Goal: Check status: Check status

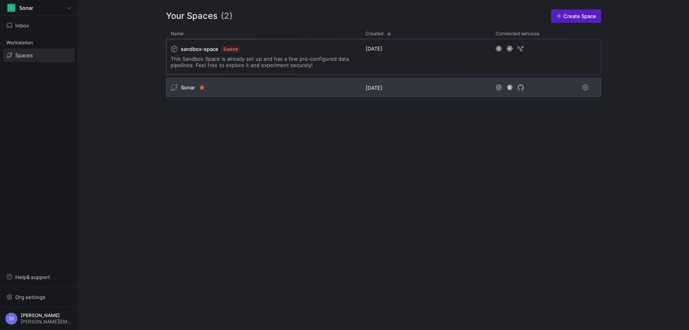
click at [186, 90] on span "Sonar" at bounding box center [188, 87] width 14 height 6
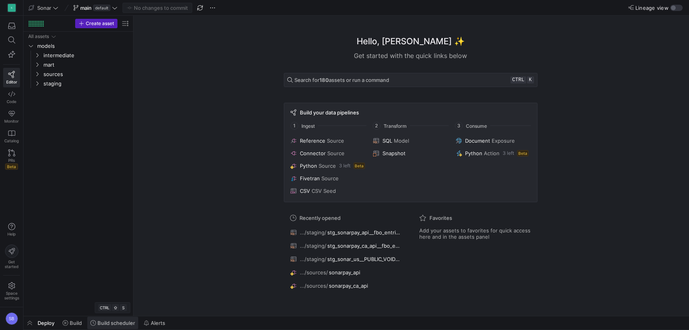
click at [106, 319] on span at bounding box center [112, 323] width 51 height 13
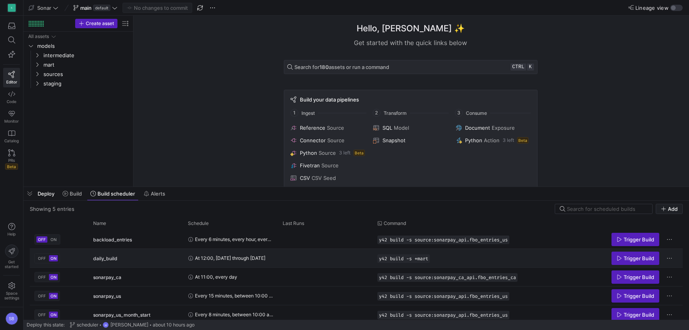
scroll to position [4, 0]
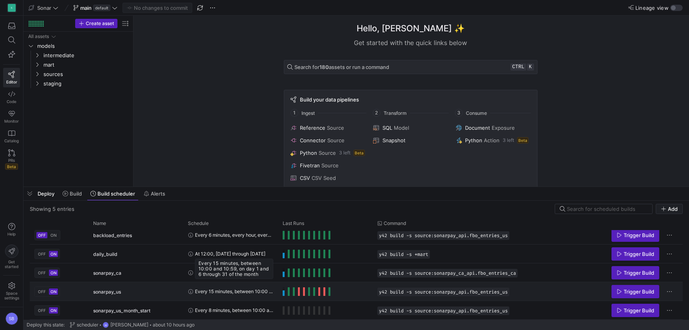
click at [235, 293] on span "Every 15 minutes, between 10:00 and 10:59, on day 1 and 6 through 31 of the mon…" at bounding box center [234, 291] width 78 height 18
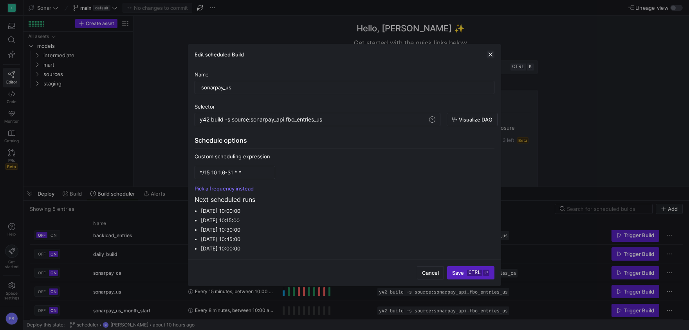
click at [489, 54] on span "button" at bounding box center [491, 55] width 8 height 8
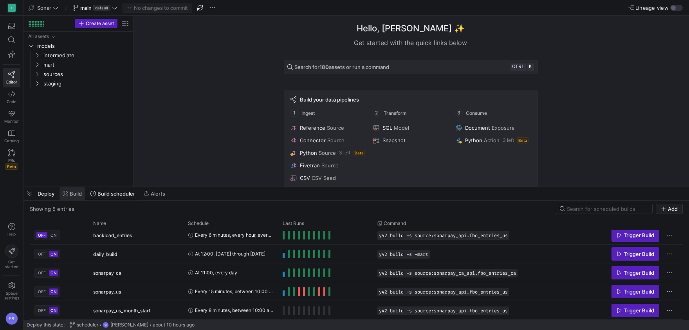
click at [69, 194] on span "Build" at bounding box center [72, 193] width 19 height 6
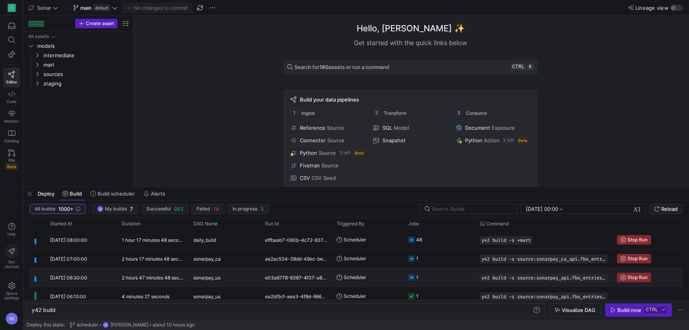
click at [175, 278] on y42-duration "2 hours 47 minutes 48 seconds" at bounding box center [156, 278] width 68 height 6
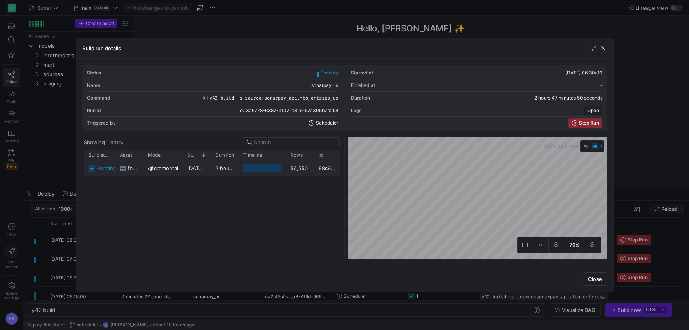
click at [226, 170] on y42-duration "2 hours 47 minutes 47 seconds" at bounding box center [253, 168] width 77 height 6
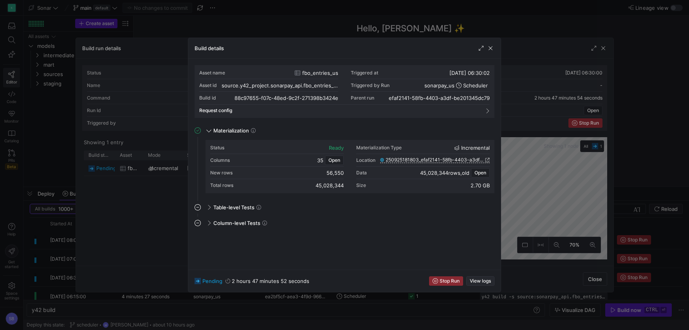
click at [485, 277] on span "button" at bounding box center [480, 281] width 27 height 9
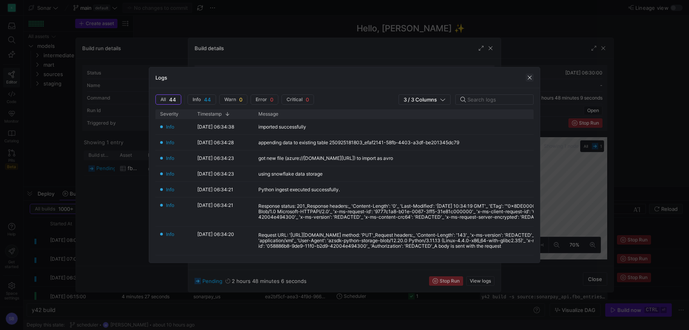
click at [529, 79] on span "button" at bounding box center [530, 78] width 8 height 8
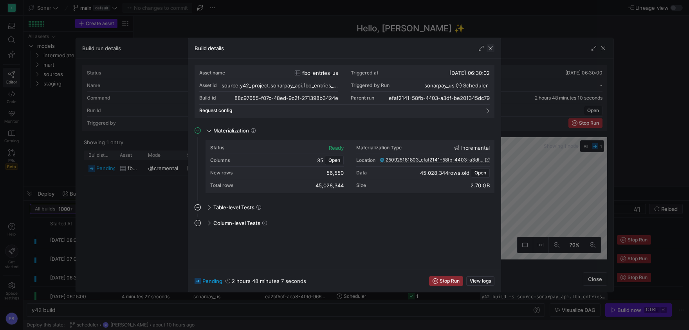
click at [491, 50] on span "button" at bounding box center [491, 48] width 8 height 8
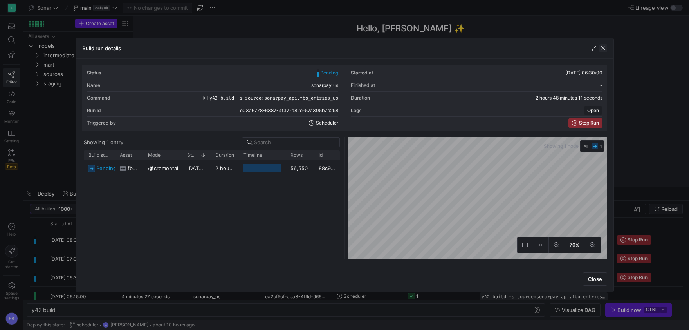
click at [607, 49] on span "button" at bounding box center [604, 48] width 8 height 8
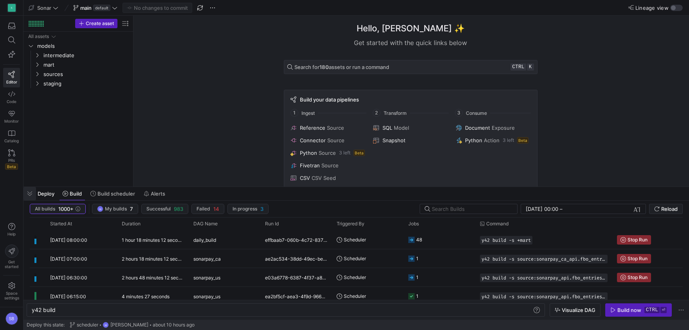
click at [34, 193] on span "button" at bounding box center [30, 193] width 13 height 13
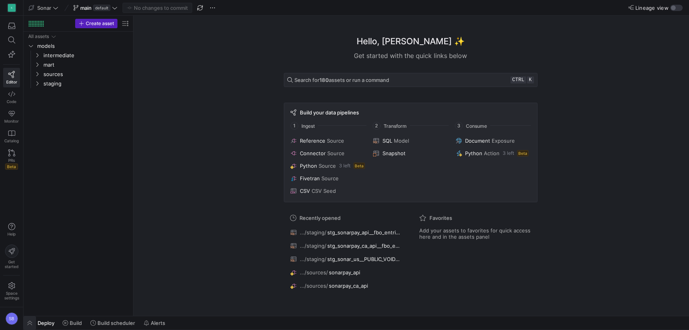
click at [30, 319] on span "button" at bounding box center [30, 322] width 13 height 13
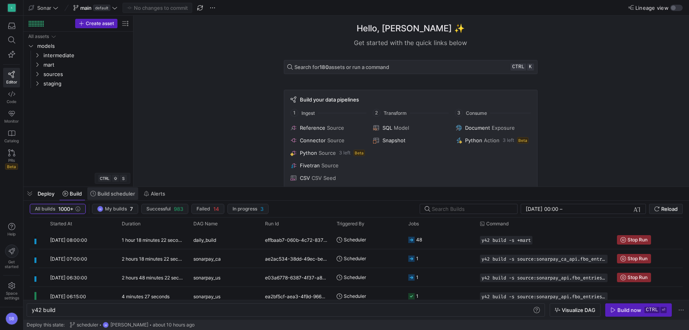
click at [96, 195] on span "Build scheduler" at bounding box center [112, 193] width 45 height 6
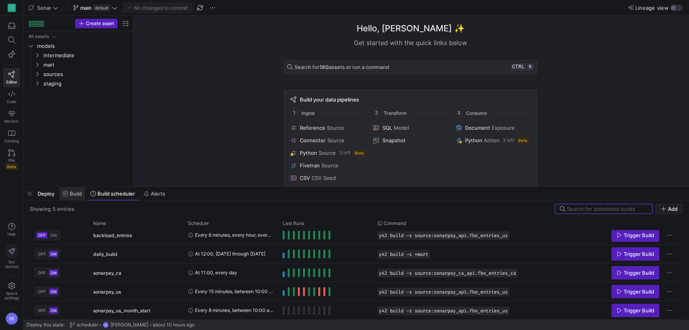
click at [66, 194] on icon at bounding box center [65, 193] width 5 height 5
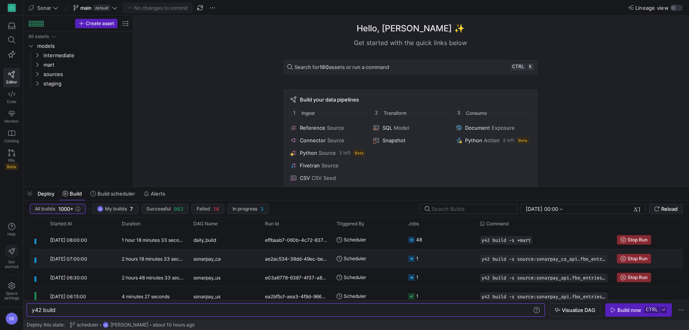
click at [152, 259] on y42-duration "2 hours 18 minutes 33 seconds" at bounding box center [156, 259] width 68 height 6
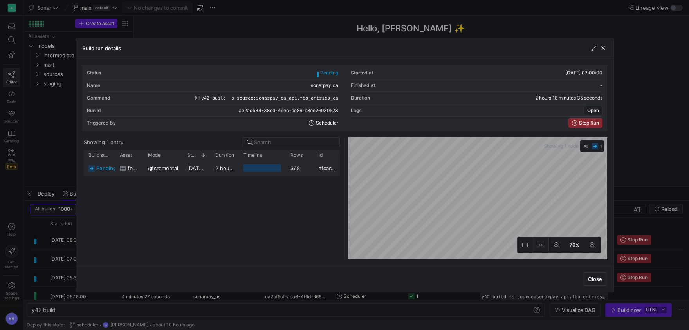
click at [224, 166] on y42-duration "2 hours 18 minutes 32 seconds" at bounding box center [253, 168] width 77 height 6
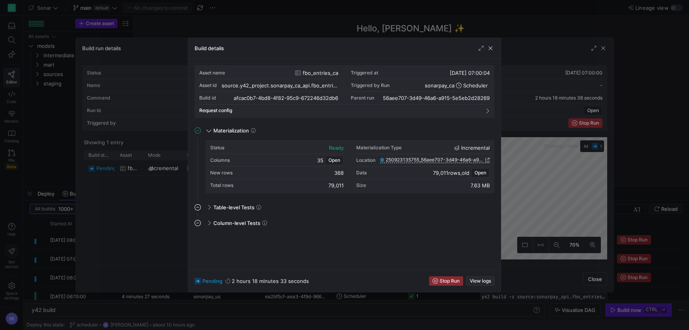
click at [481, 277] on span "button" at bounding box center [480, 281] width 27 height 9
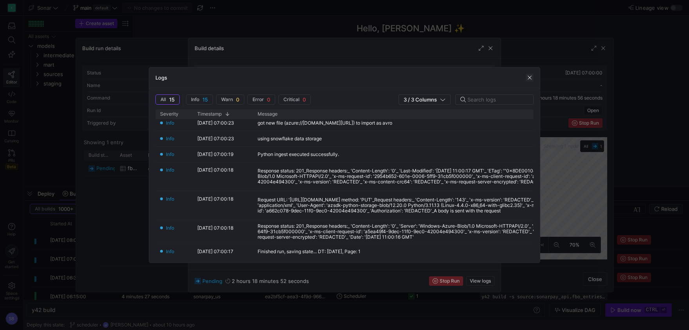
click at [531, 79] on span "button" at bounding box center [530, 78] width 8 height 8
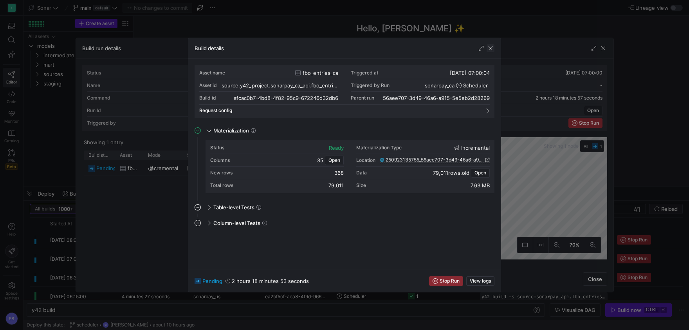
click at [494, 50] on span "button" at bounding box center [491, 48] width 8 height 8
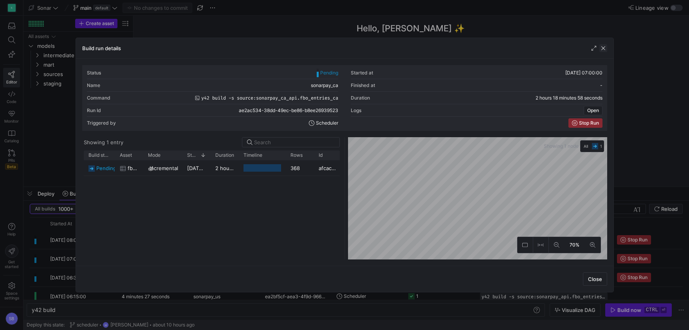
click at [603, 47] on span "button" at bounding box center [604, 48] width 8 height 8
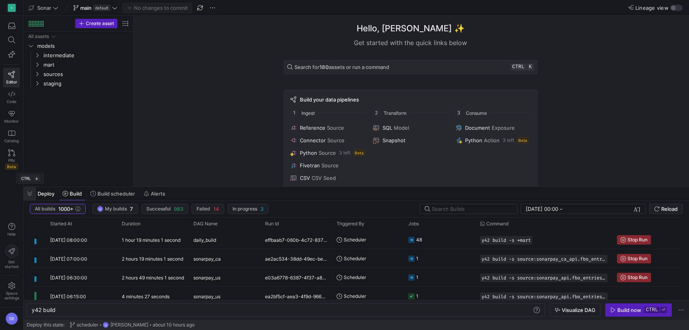
click at [27, 190] on span "button" at bounding box center [30, 193] width 13 height 13
